Goal: Task Accomplishment & Management: Use online tool/utility

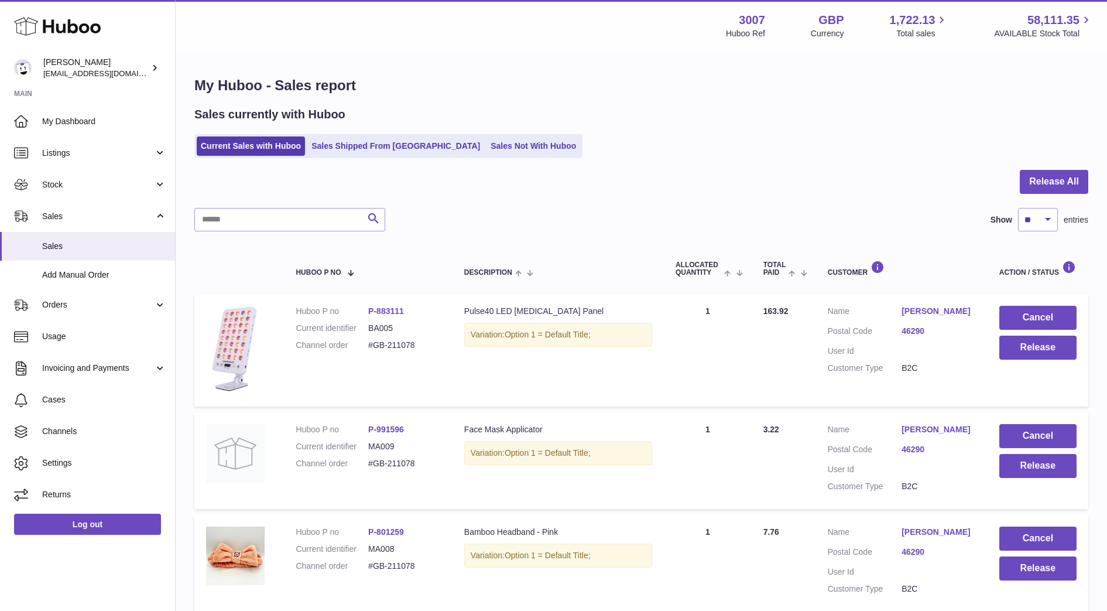
scroll to position [128, 0]
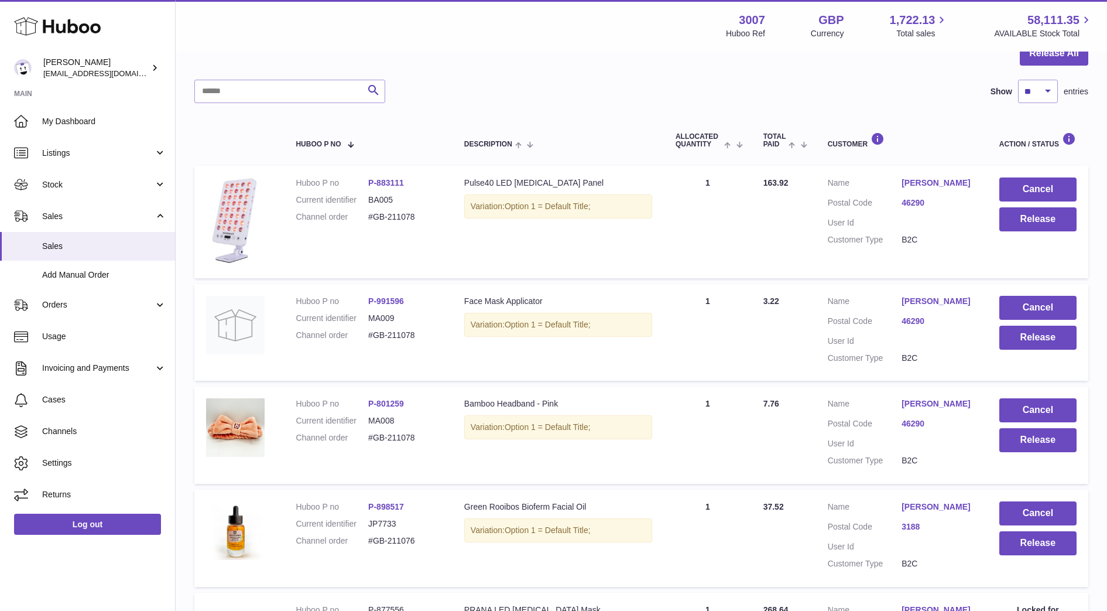
click at [1029, 231] on td "Cancel Release" at bounding box center [1038, 222] width 101 height 112
click at [1024, 222] on button "Release" at bounding box center [1037, 219] width 77 height 24
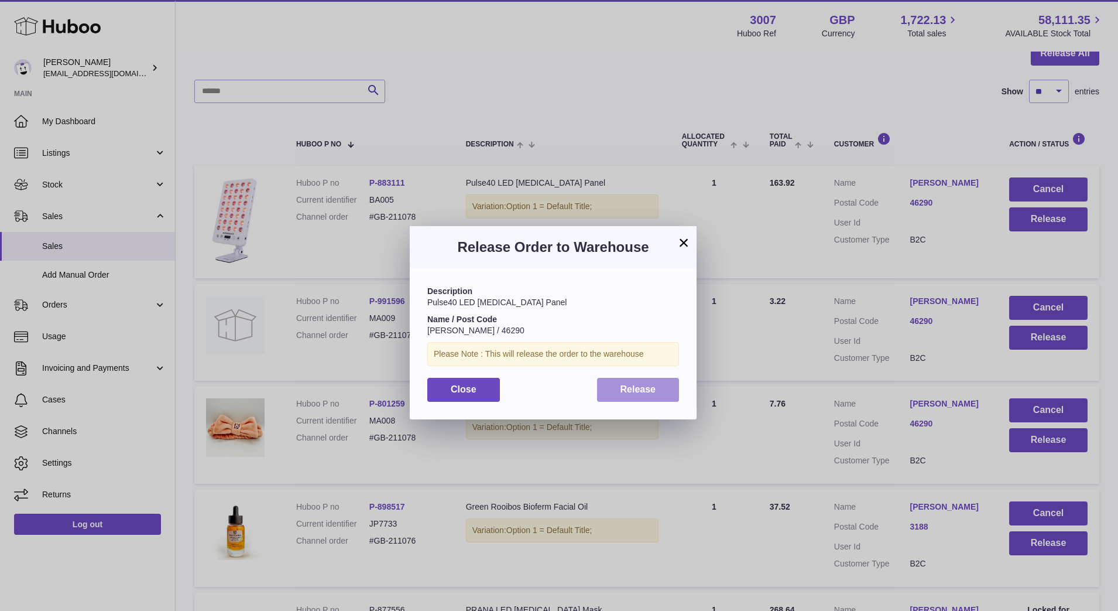
click at [654, 391] on span "Release" at bounding box center [639, 389] width 36 height 10
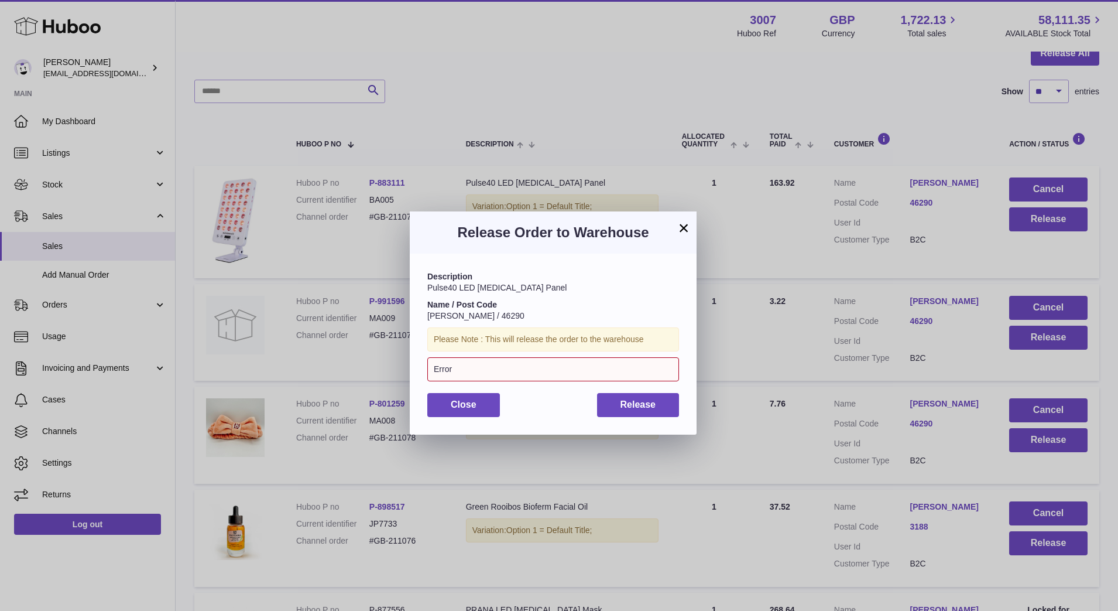
click at [681, 227] on button "×" at bounding box center [684, 228] width 14 height 14
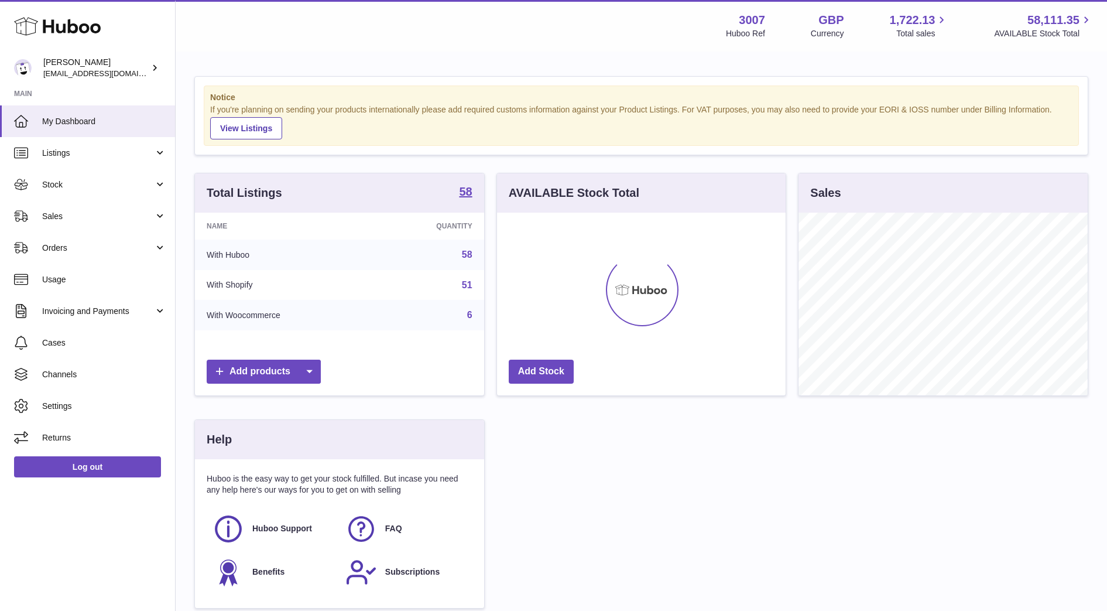
scroll to position [183, 289]
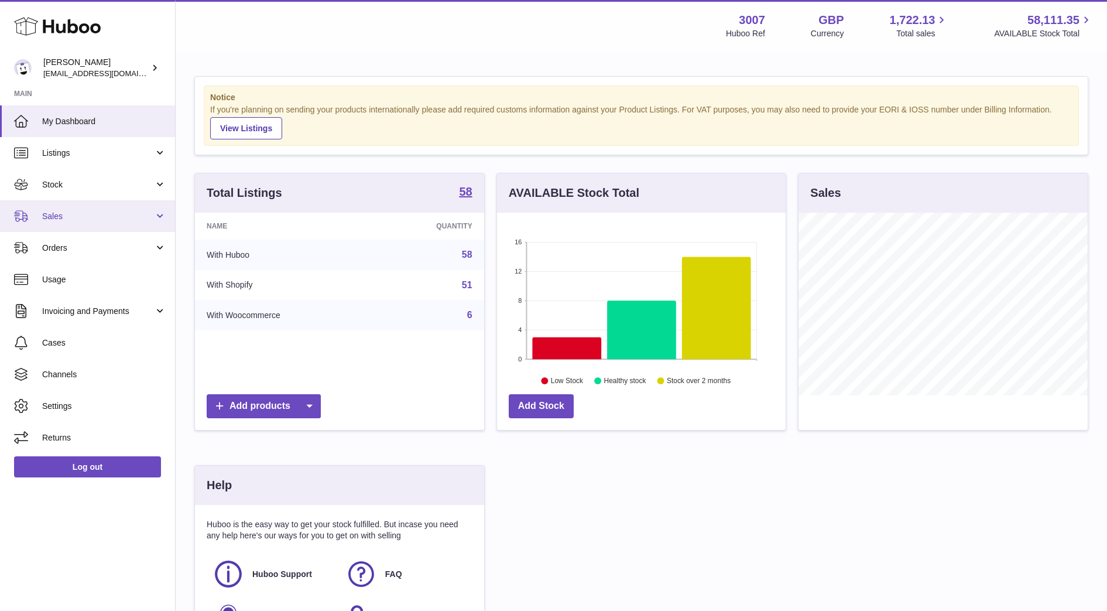
click at [61, 218] on span "Sales" at bounding box center [98, 216] width 112 height 11
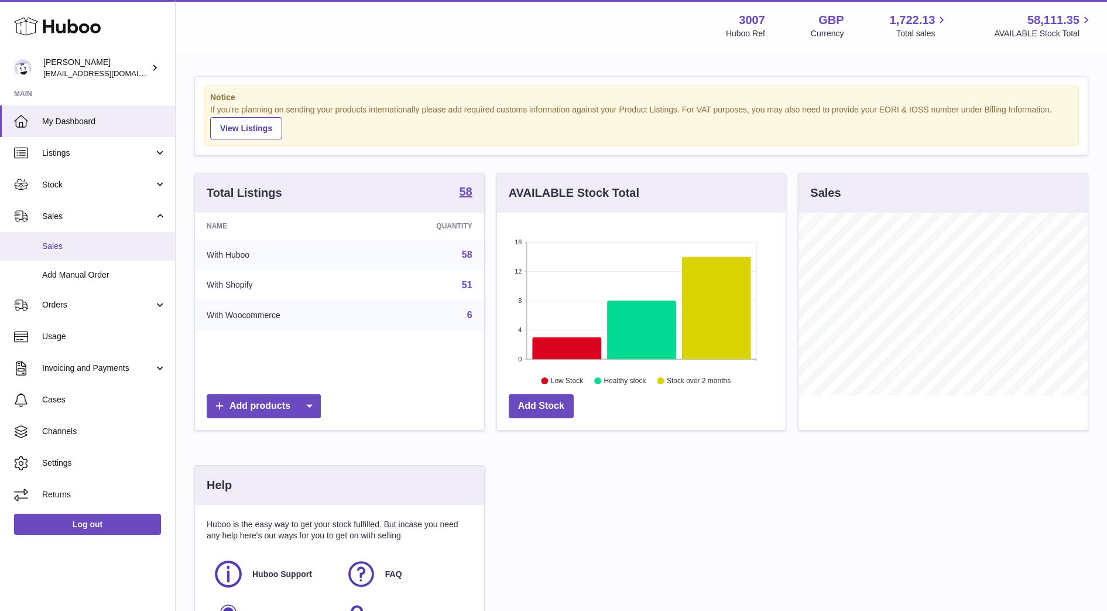
click at [53, 249] on span "Sales" at bounding box center [104, 246] width 124 height 11
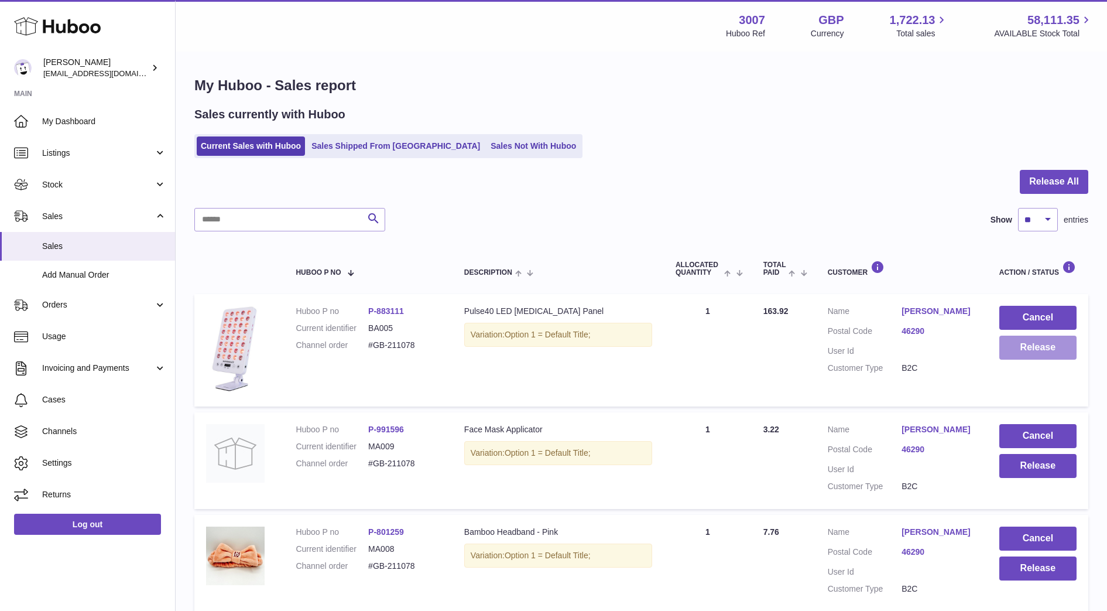
click at [1020, 356] on button "Release" at bounding box center [1037, 347] width 77 height 24
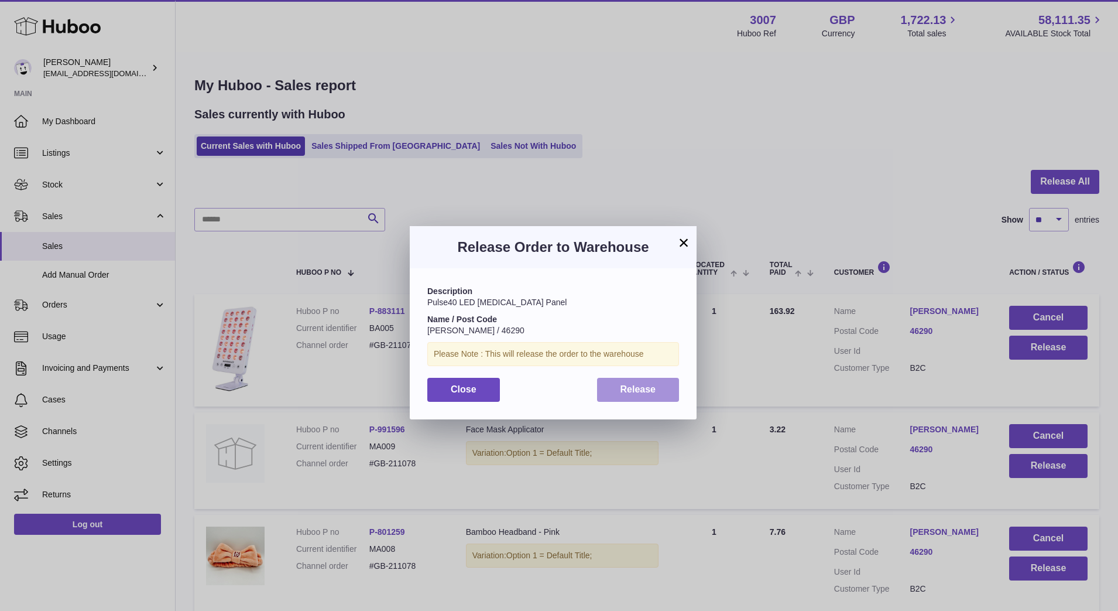
click at [656, 380] on button "Release" at bounding box center [638, 390] width 83 height 24
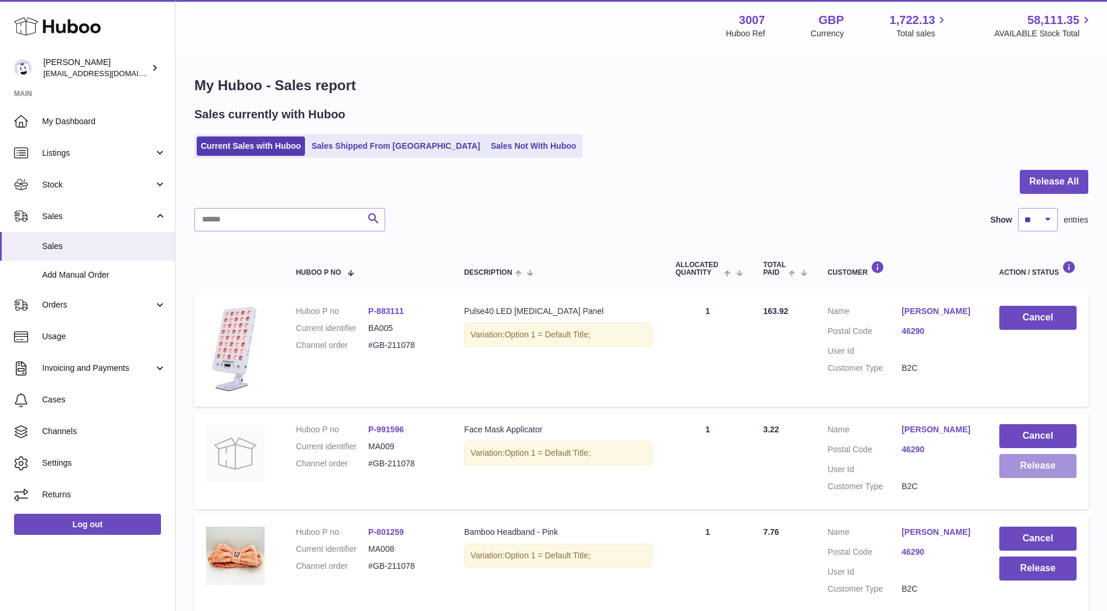
click at [1037, 477] on button "Release" at bounding box center [1037, 466] width 77 height 24
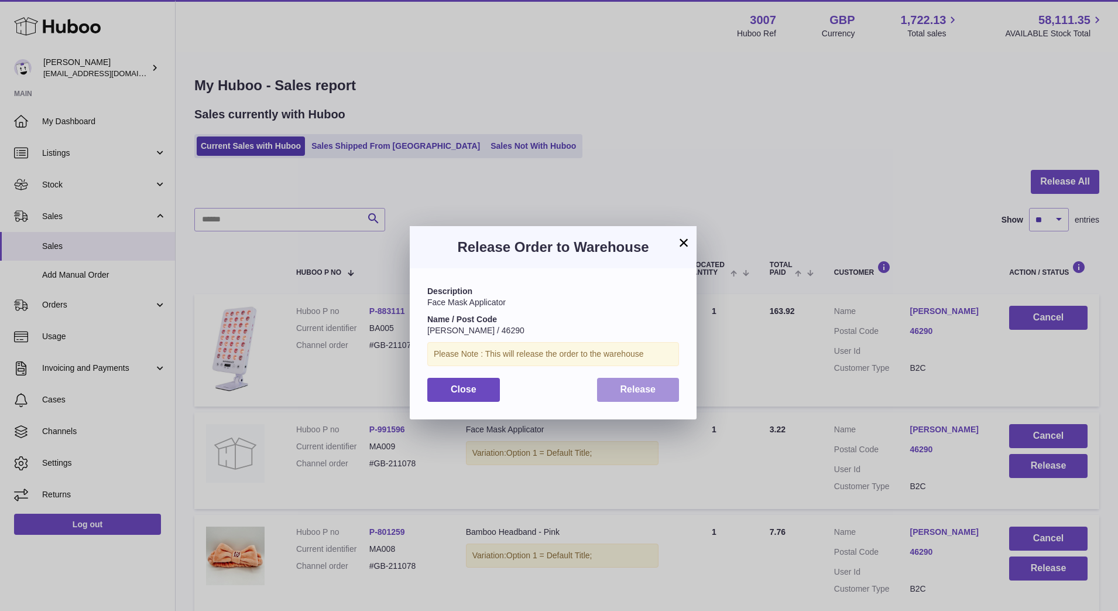
click at [655, 389] on span "Release" at bounding box center [639, 389] width 36 height 10
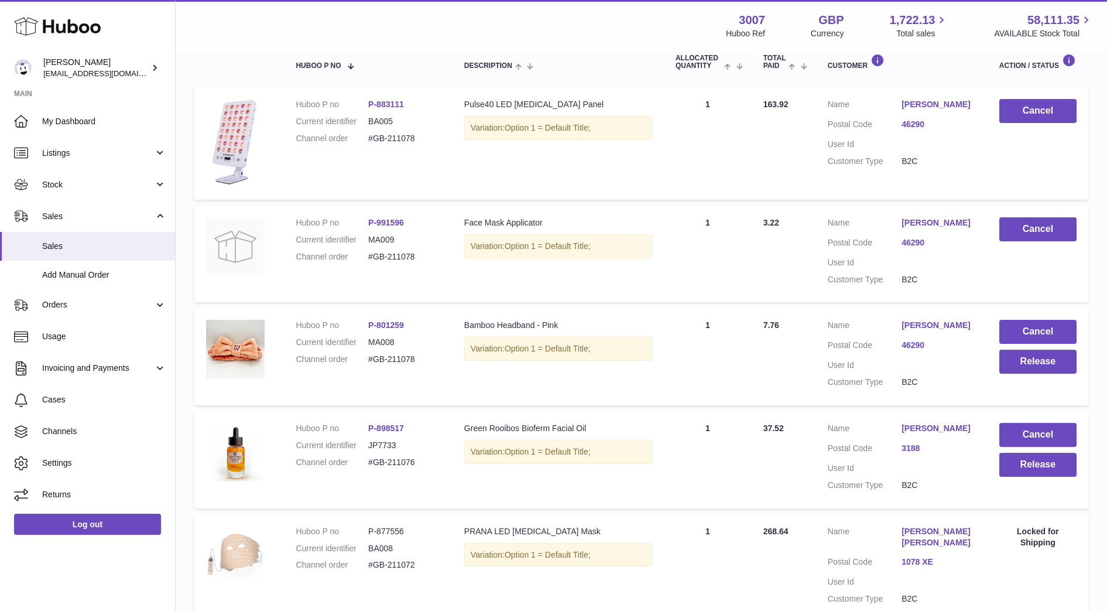
scroll to position [319, 0]
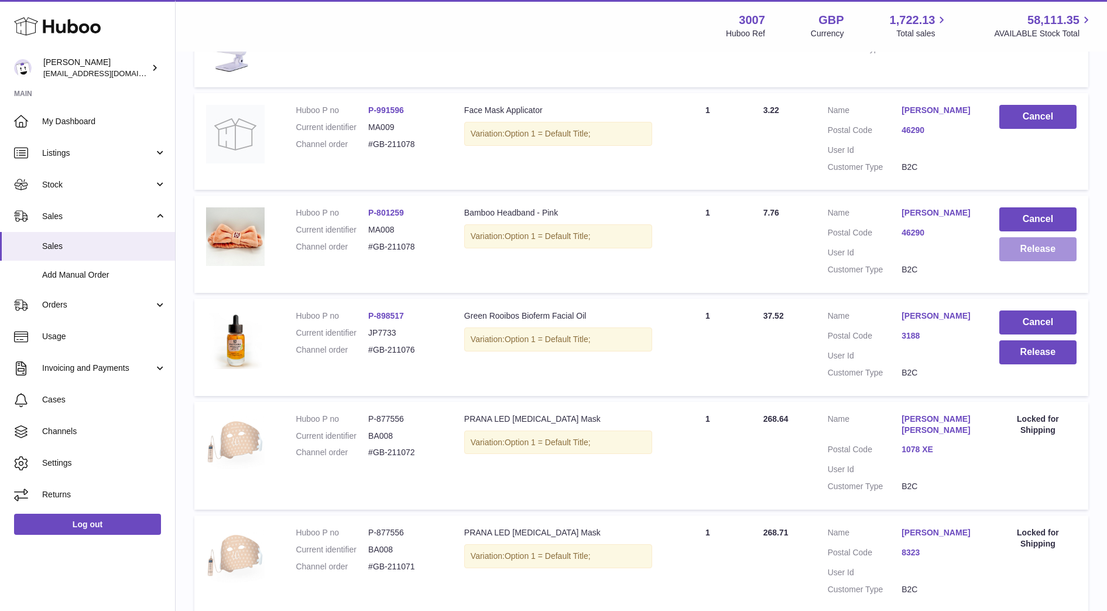
click at [1028, 261] on button "Release" at bounding box center [1037, 249] width 77 height 24
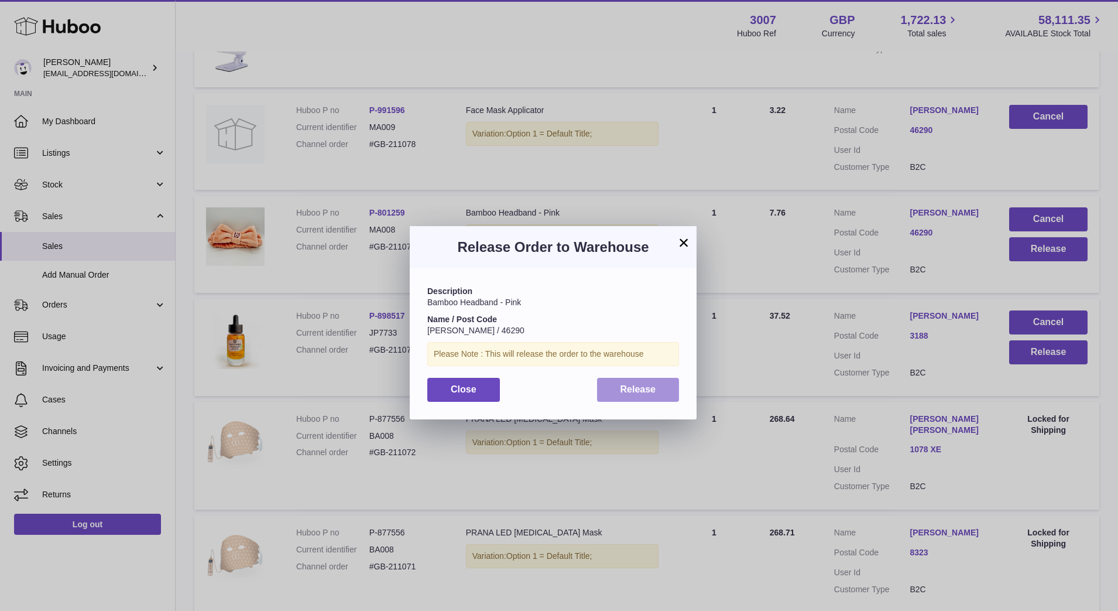
click at [626, 384] on span "Release" at bounding box center [639, 389] width 36 height 10
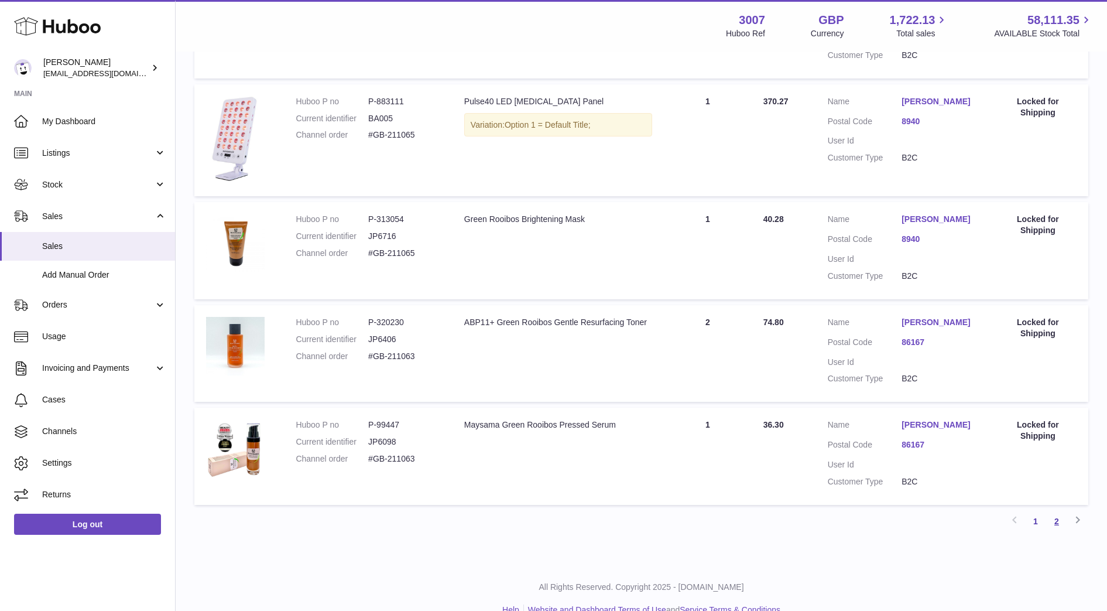
click at [1058, 532] on link "2" at bounding box center [1056, 521] width 21 height 21
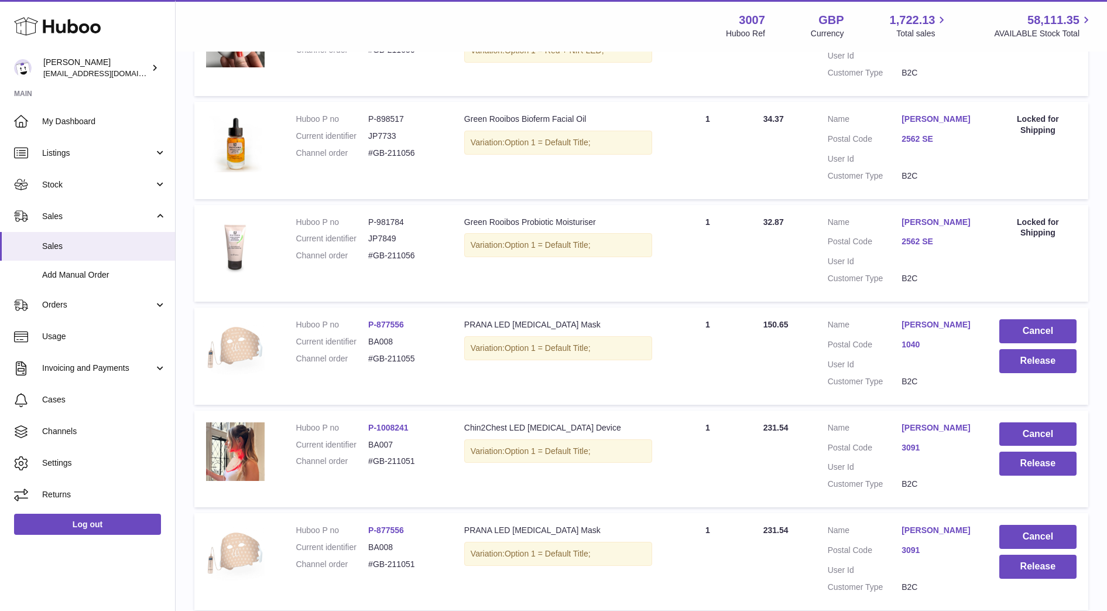
scroll to position [764, 0]
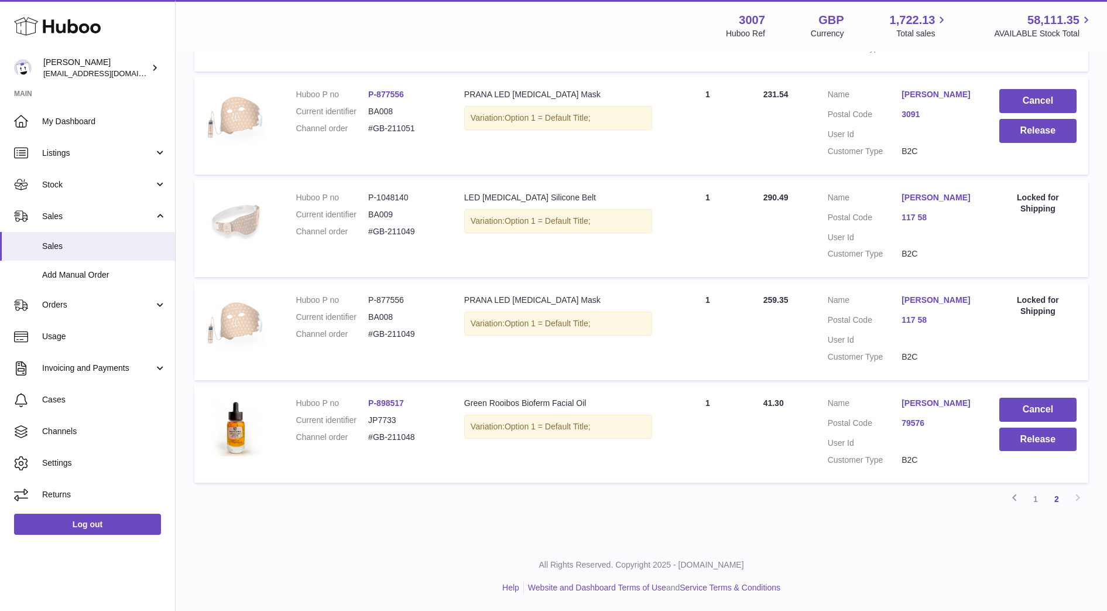
drag, startPoint x: 896, startPoint y: 386, endPoint x: 700, endPoint y: 311, distance: 210.7
click at [700, 311] on tbody "Huboo P no P-636044 Current identifier BA002 Channel order #GB-211056 Descripti…" at bounding box center [641, 22] width 894 height 919
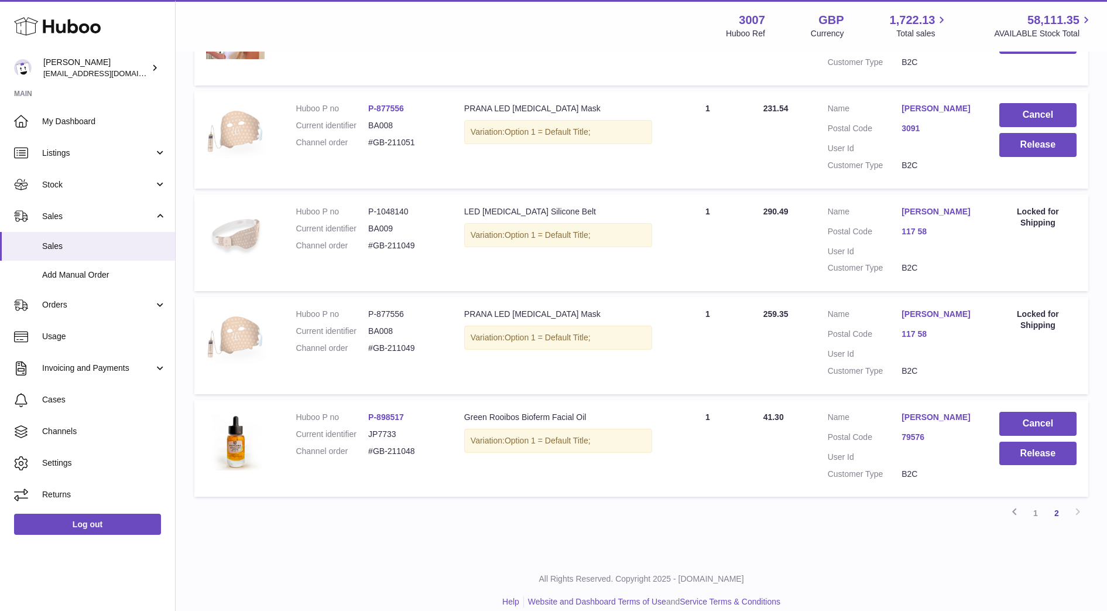
scroll to position [715, 0]
click at [1043, 525] on link "1" at bounding box center [1035, 514] width 21 height 21
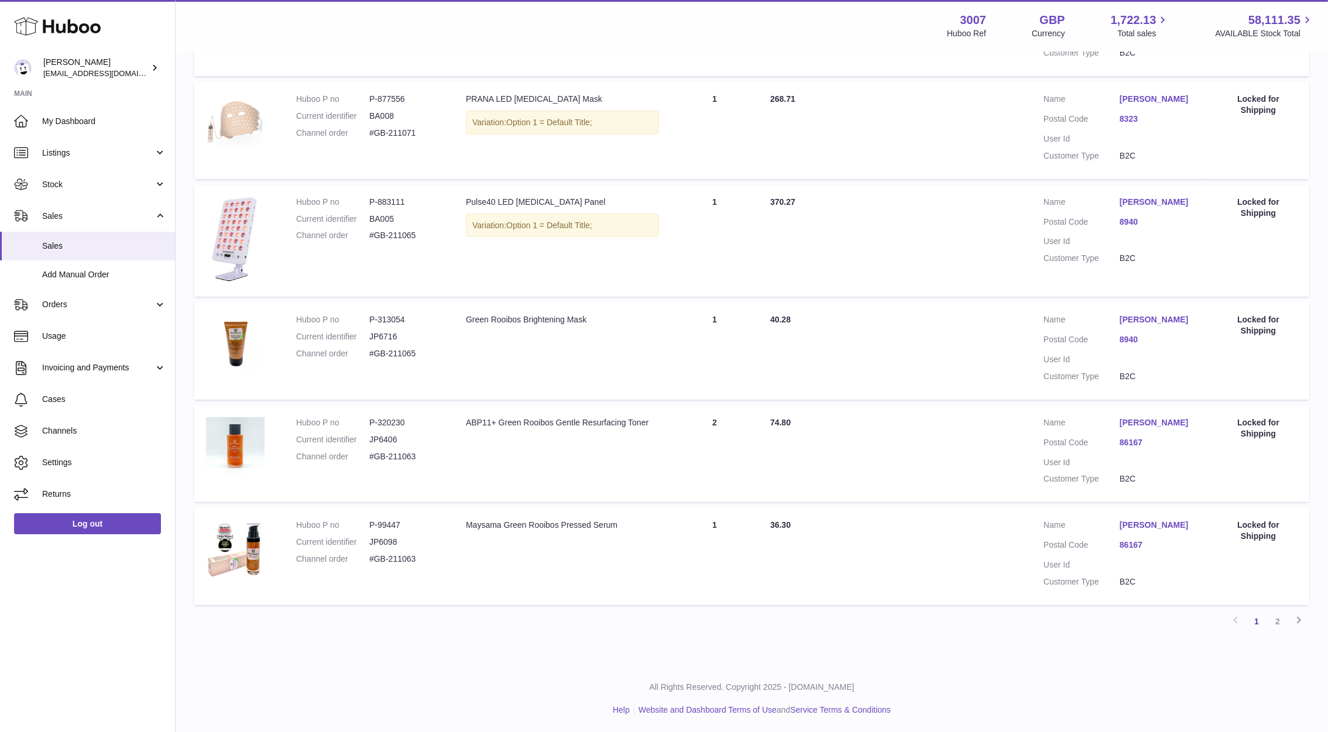
scroll to position [761, 0]
click at [1118, 610] on link "2" at bounding box center [1278, 620] width 21 height 21
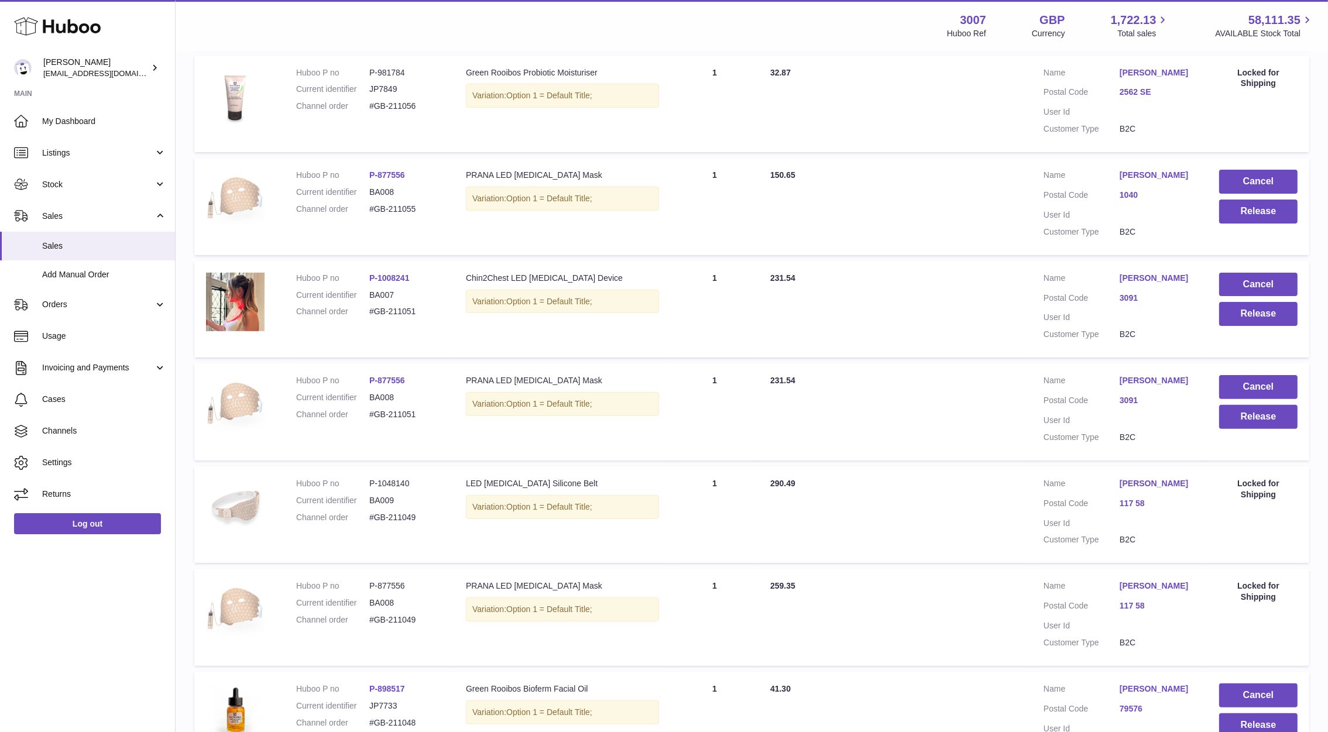
scroll to position [448, 0]
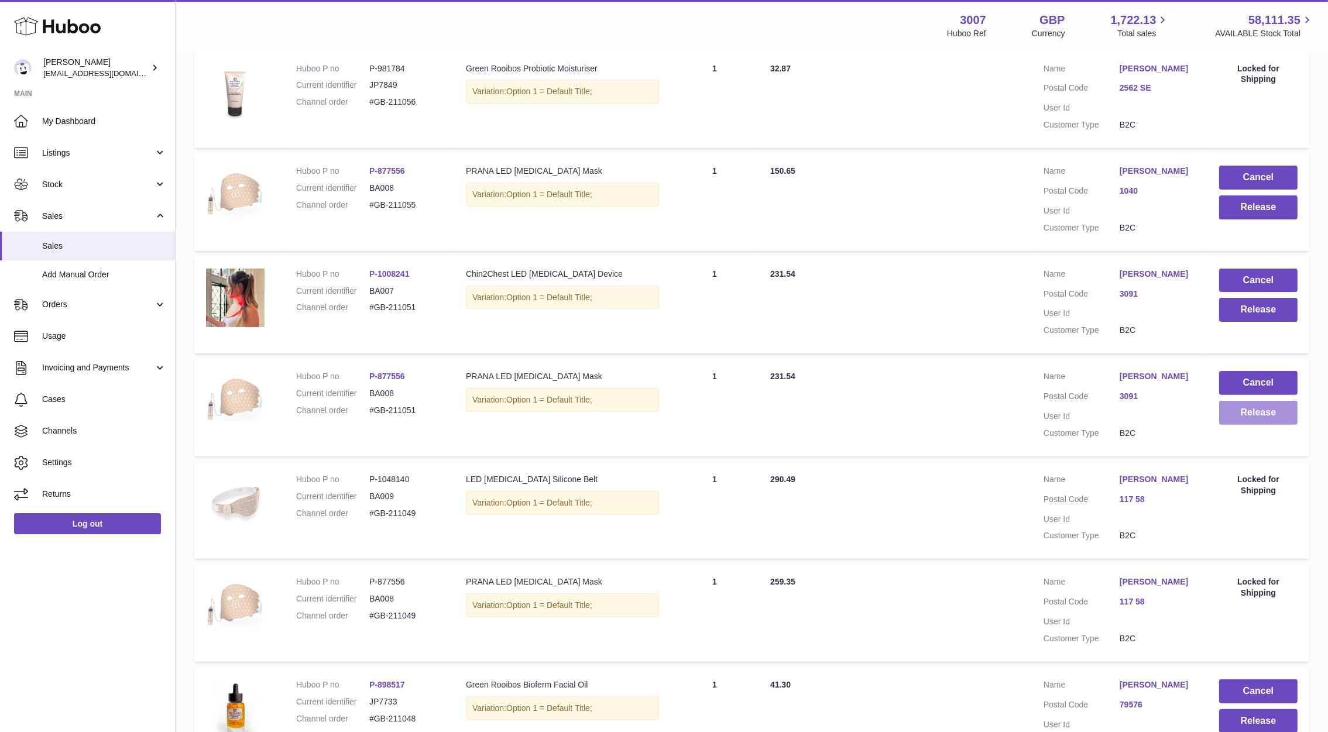
click at [1118, 425] on button "Release" at bounding box center [1259, 413] width 78 height 24
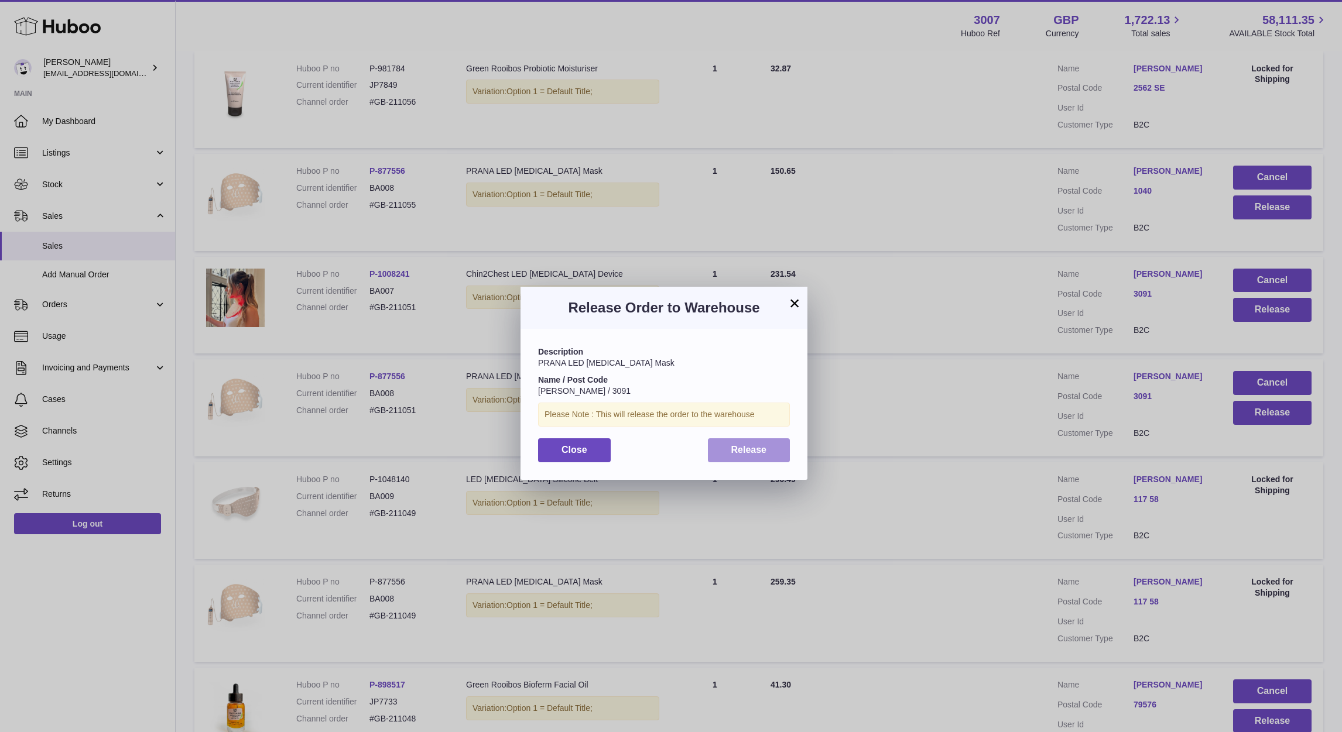
click at [763, 457] on button "Release" at bounding box center [749, 451] width 83 height 24
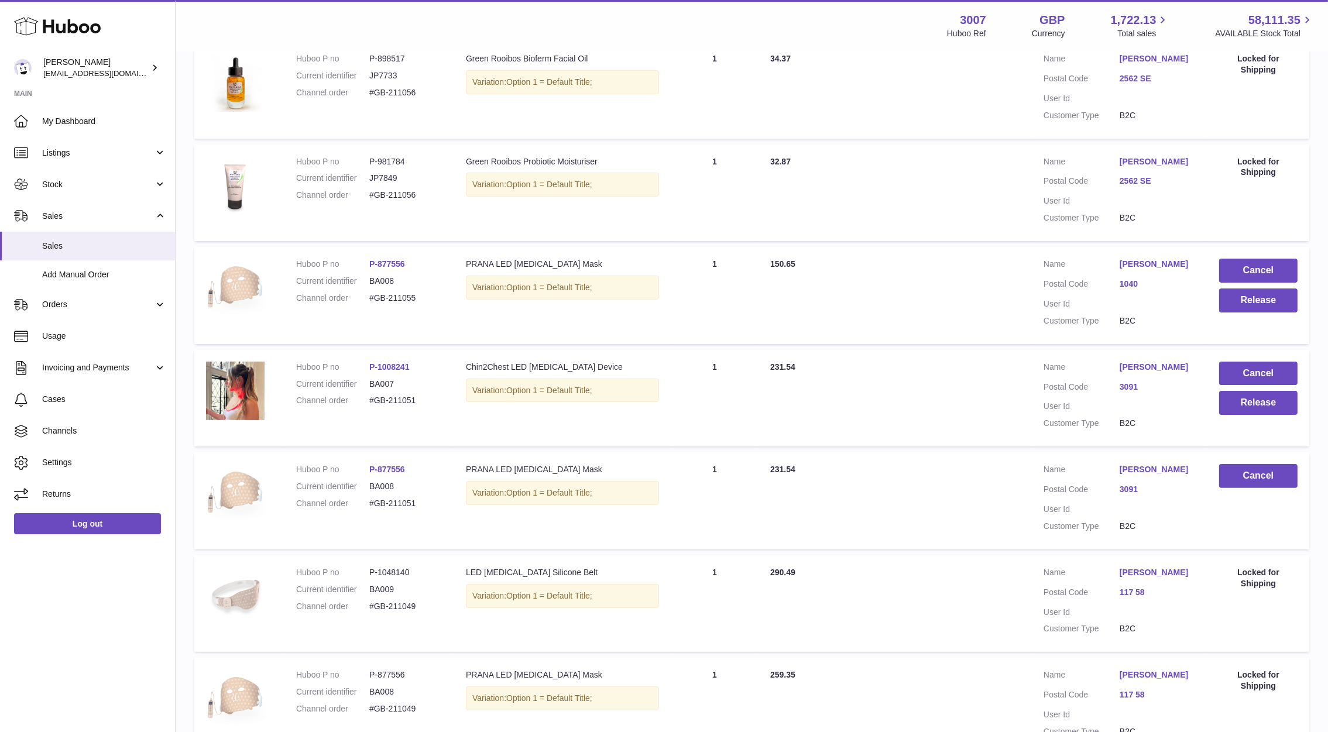
scroll to position [354, 0]
click at [1118, 309] on button "Release" at bounding box center [1259, 302] width 78 height 24
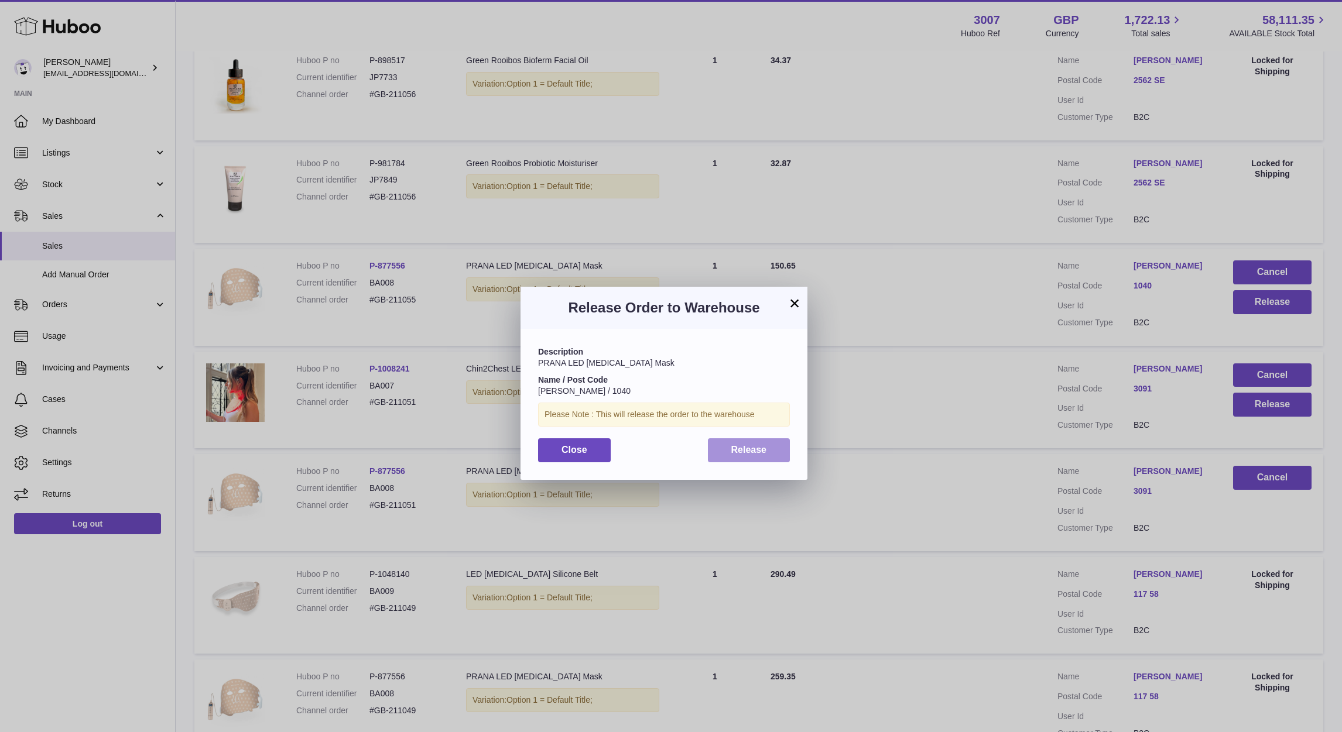
click at [739, 453] on span "Release" at bounding box center [749, 450] width 36 height 10
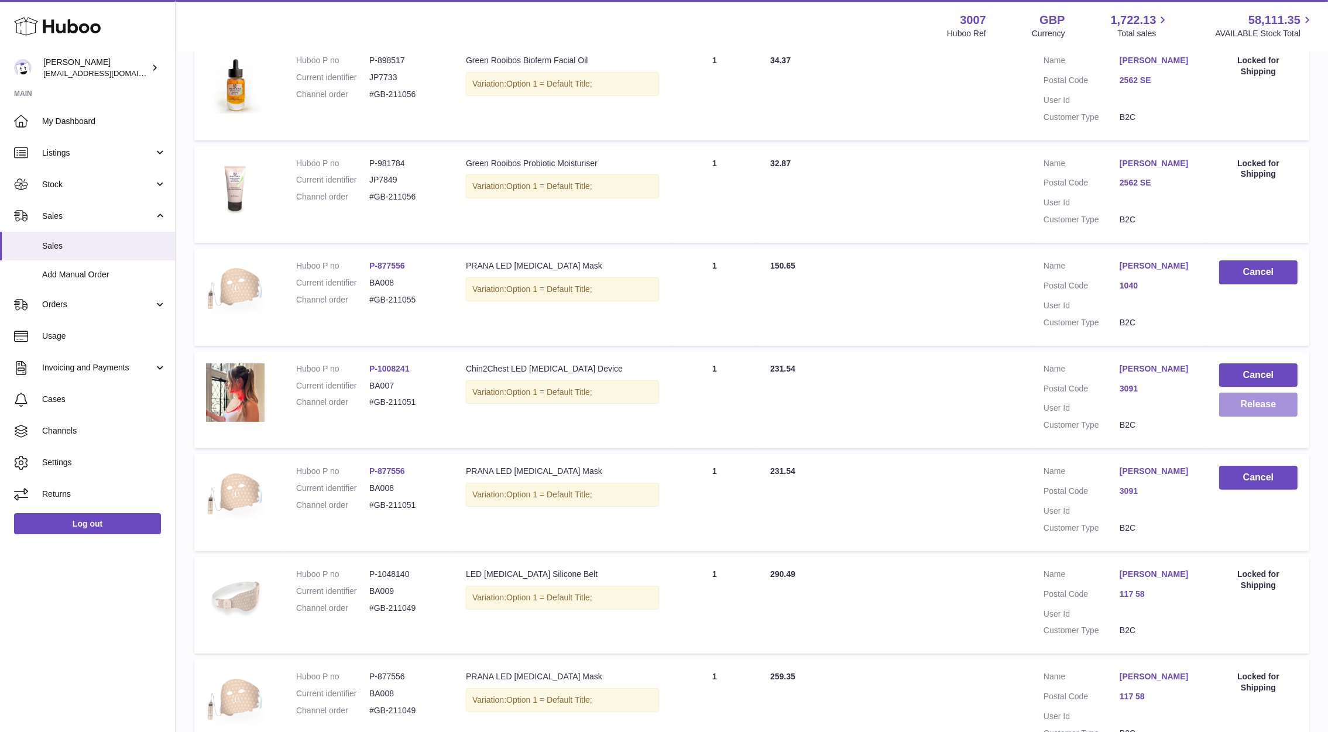
click at [1118, 405] on button "Release" at bounding box center [1259, 405] width 78 height 24
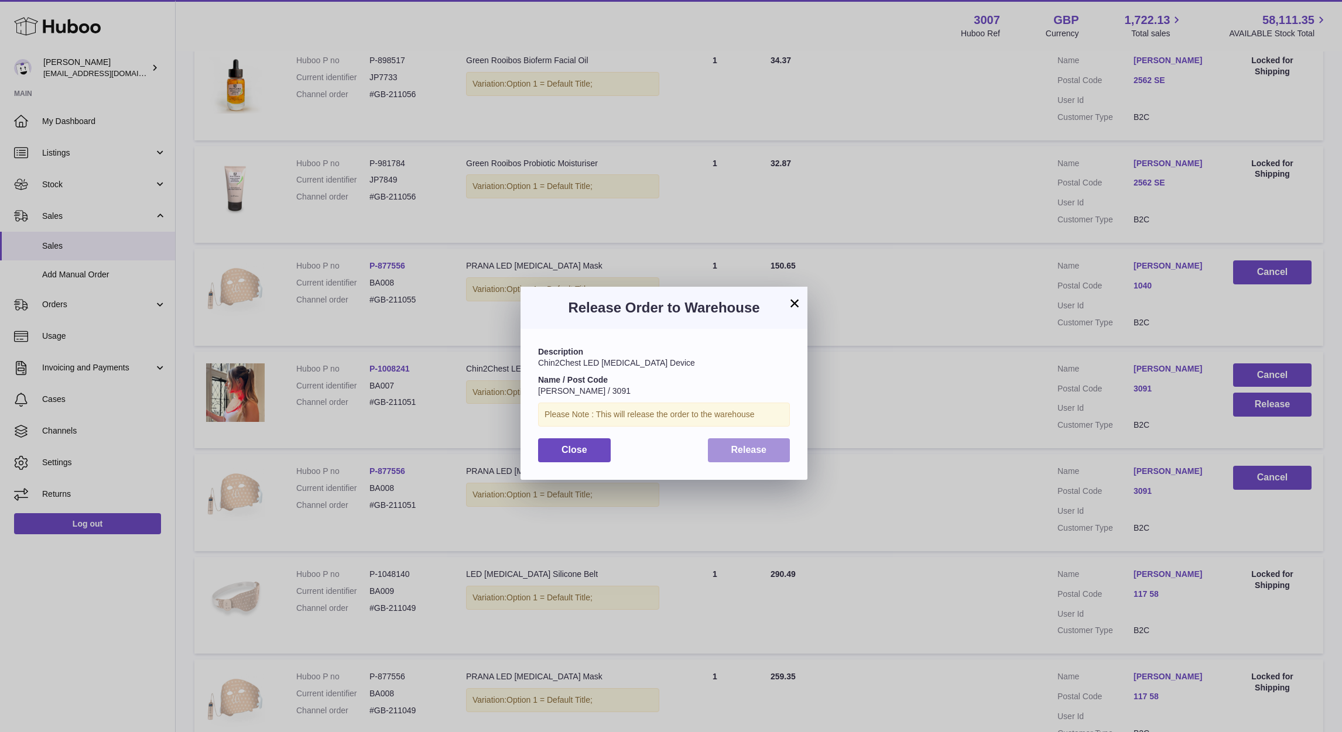
click at [761, 457] on button "Release" at bounding box center [749, 451] width 83 height 24
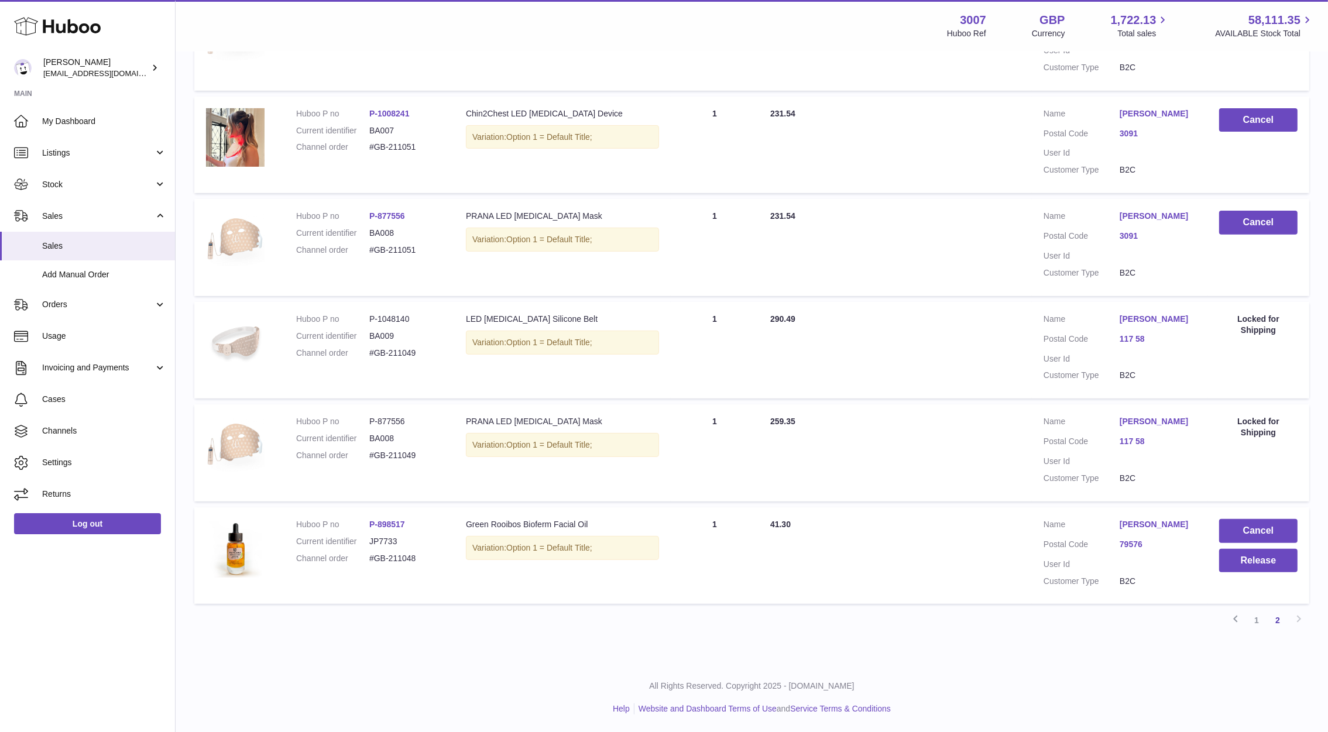
scroll to position [529, 0]
